Goal: Check status: Check status

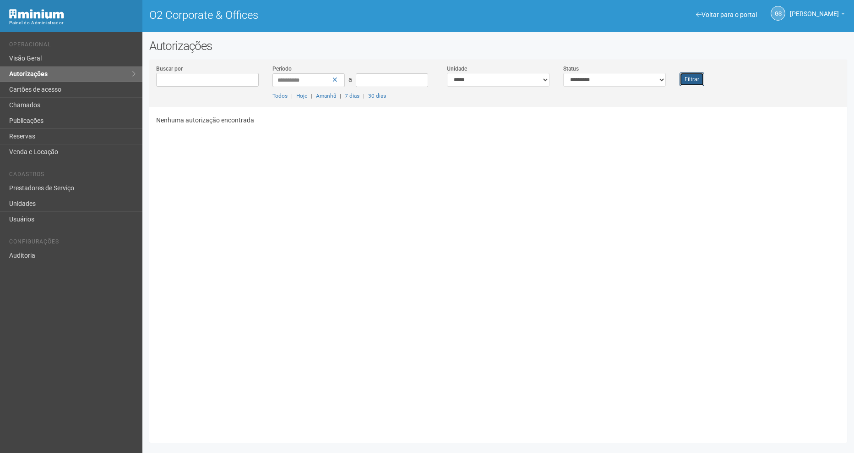
click at [691, 81] on button "Filtrar" at bounding box center [692, 79] width 25 height 14
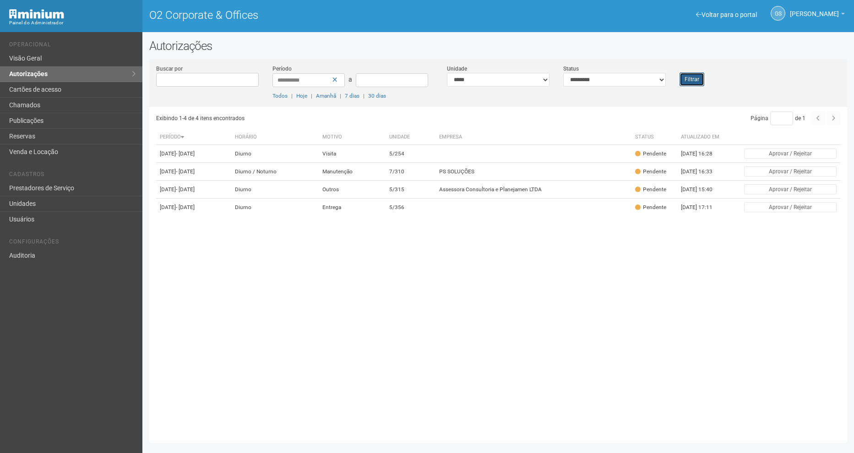
click at [693, 78] on button "Filtrar" at bounding box center [692, 79] width 25 height 14
click at [687, 78] on button "Filtrar" at bounding box center [692, 79] width 25 height 14
click at [692, 75] on button "Filtrar" at bounding box center [692, 79] width 25 height 14
click at [387, 181] on td "Manutenção" at bounding box center [352, 172] width 67 height 18
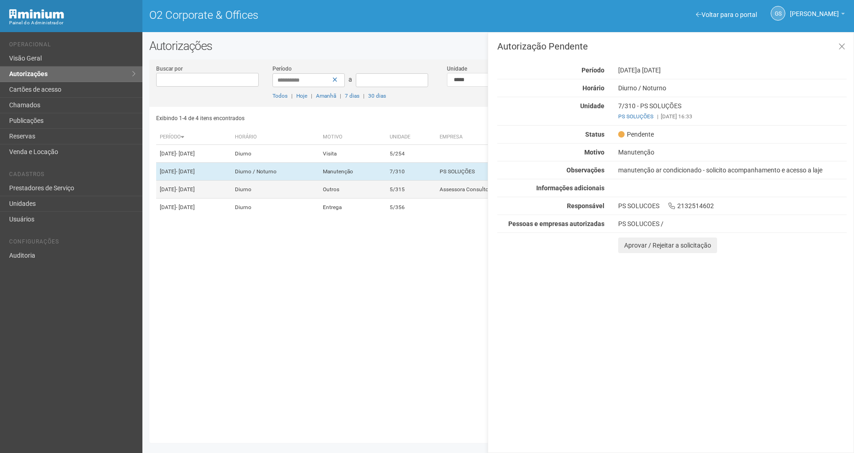
click at [436, 198] on td "5/315" at bounding box center [411, 190] width 50 height 18
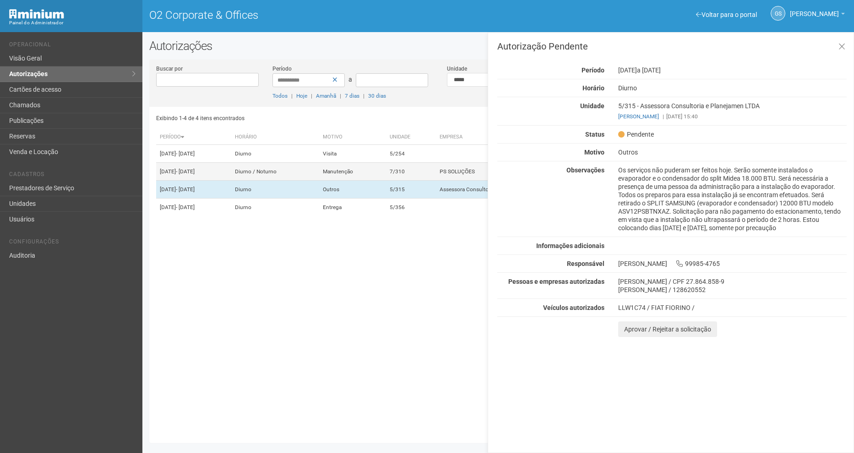
click at [436, 179] on td "7/310" at bounding box center [411, 172] width 50 height 18
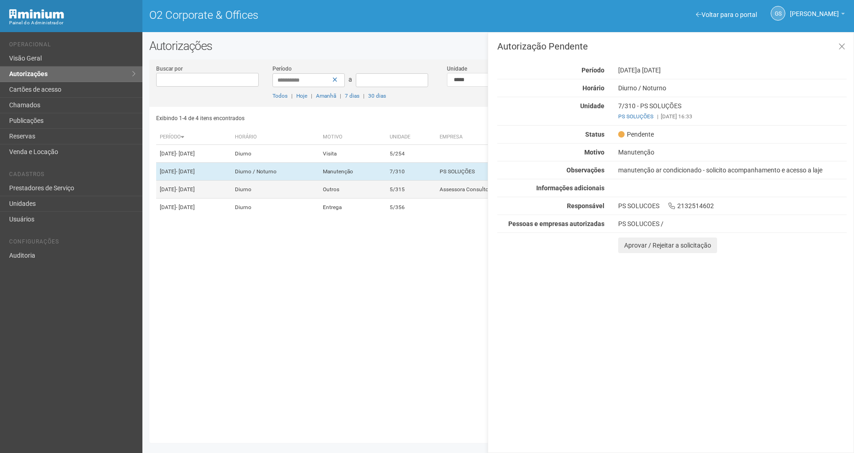
click at [427, 198] on td "5/315" at bounding box center [411, 190] width 50 height 18
